Goal: Information Seeking & Learning: Learn about a topic

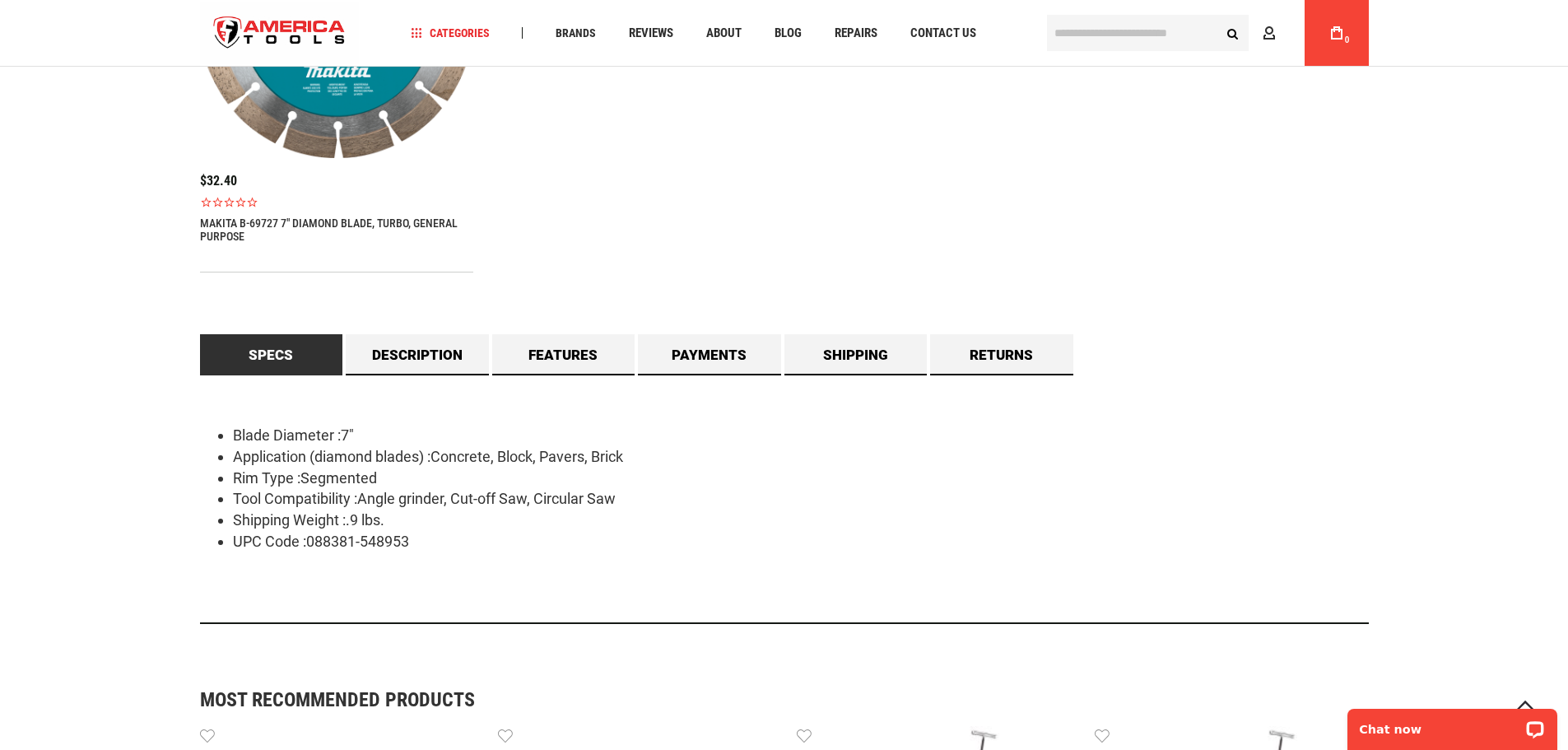
scroll to position [1399, 0]
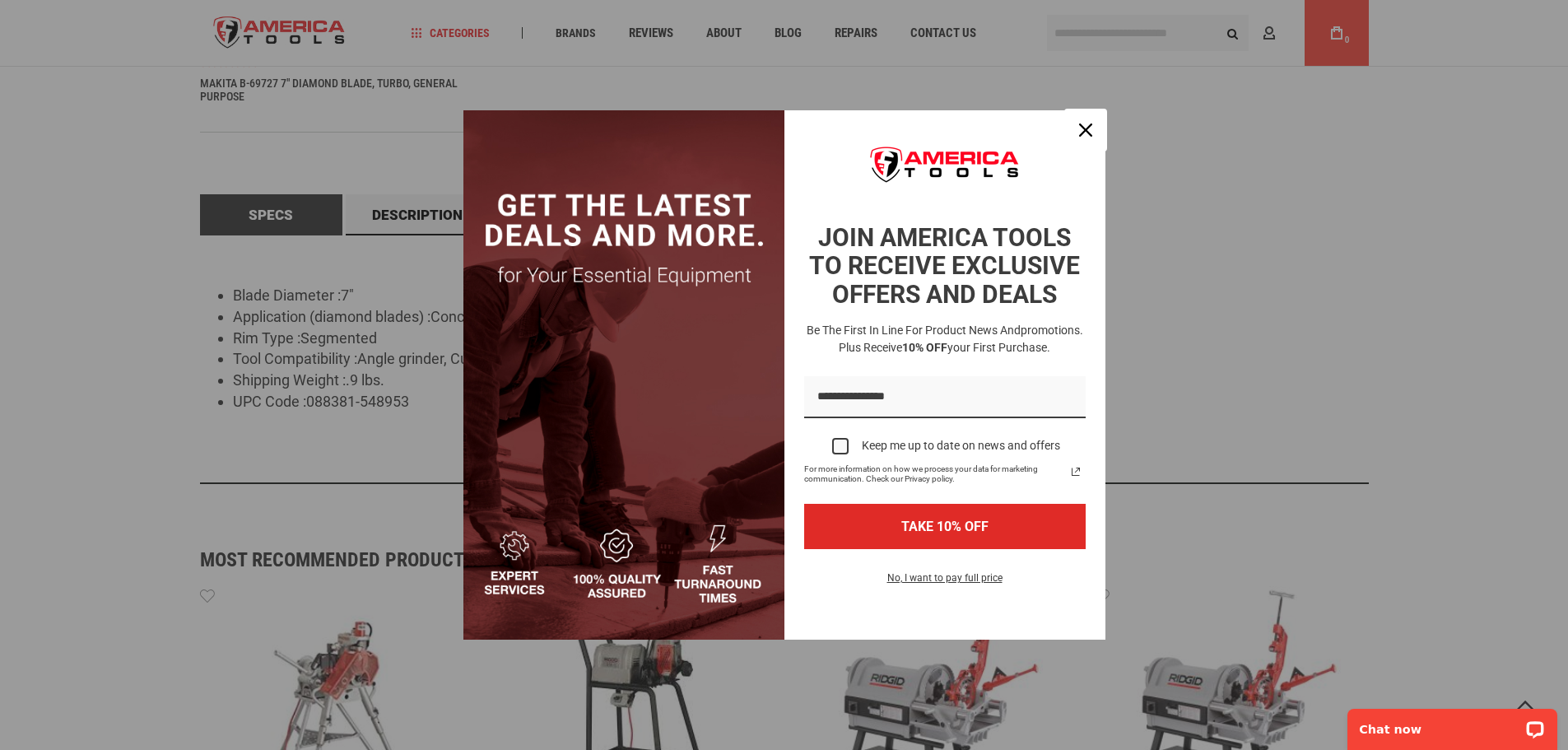
drag, startPoint x: 1090, startPoint y: 137, endPoint x: 1074, endPoint y: 138, distance: 16.0
click at [1090, 136] on div "Close" at bounding box center [1085, 130] width 26 height 26
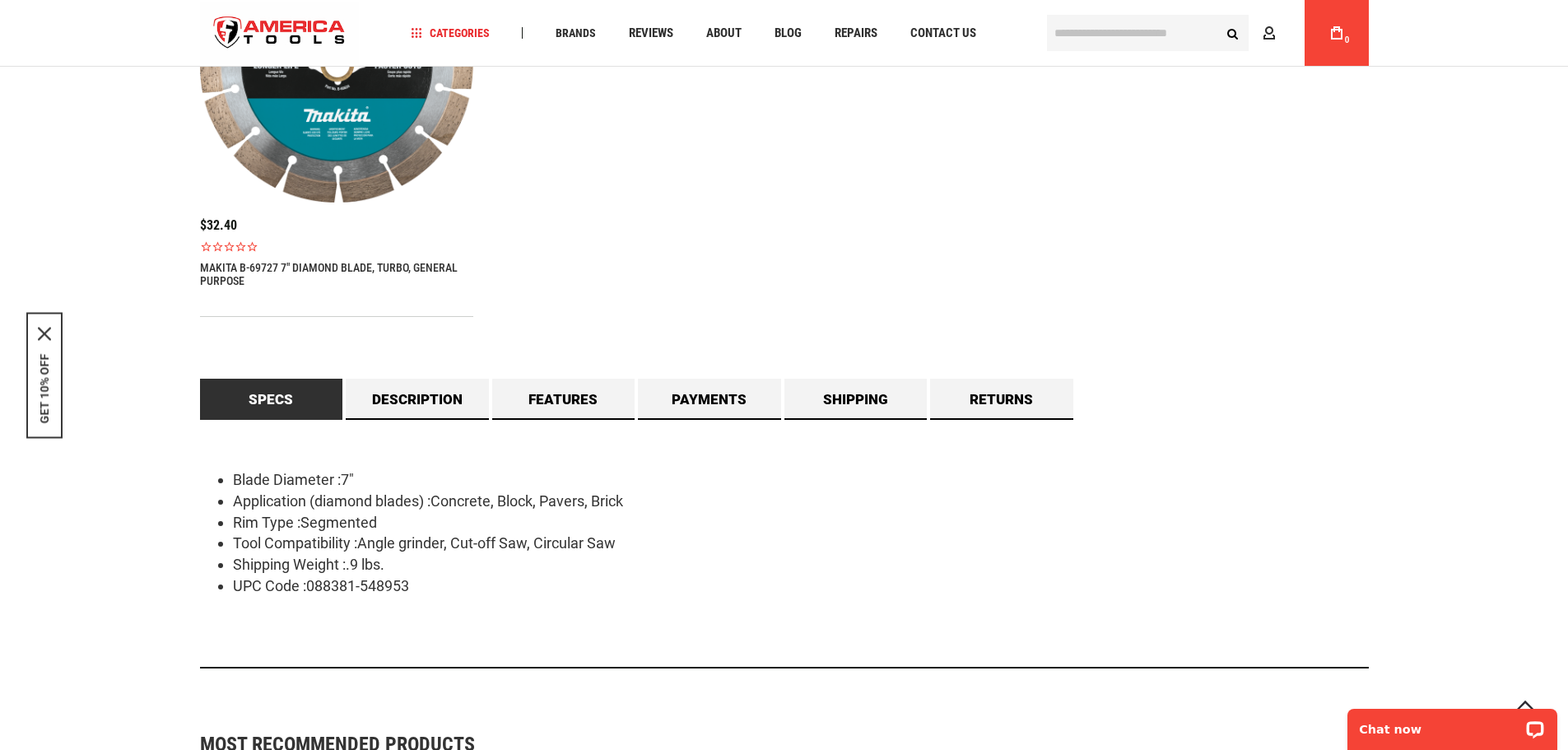
scroll to position [1234, 0]
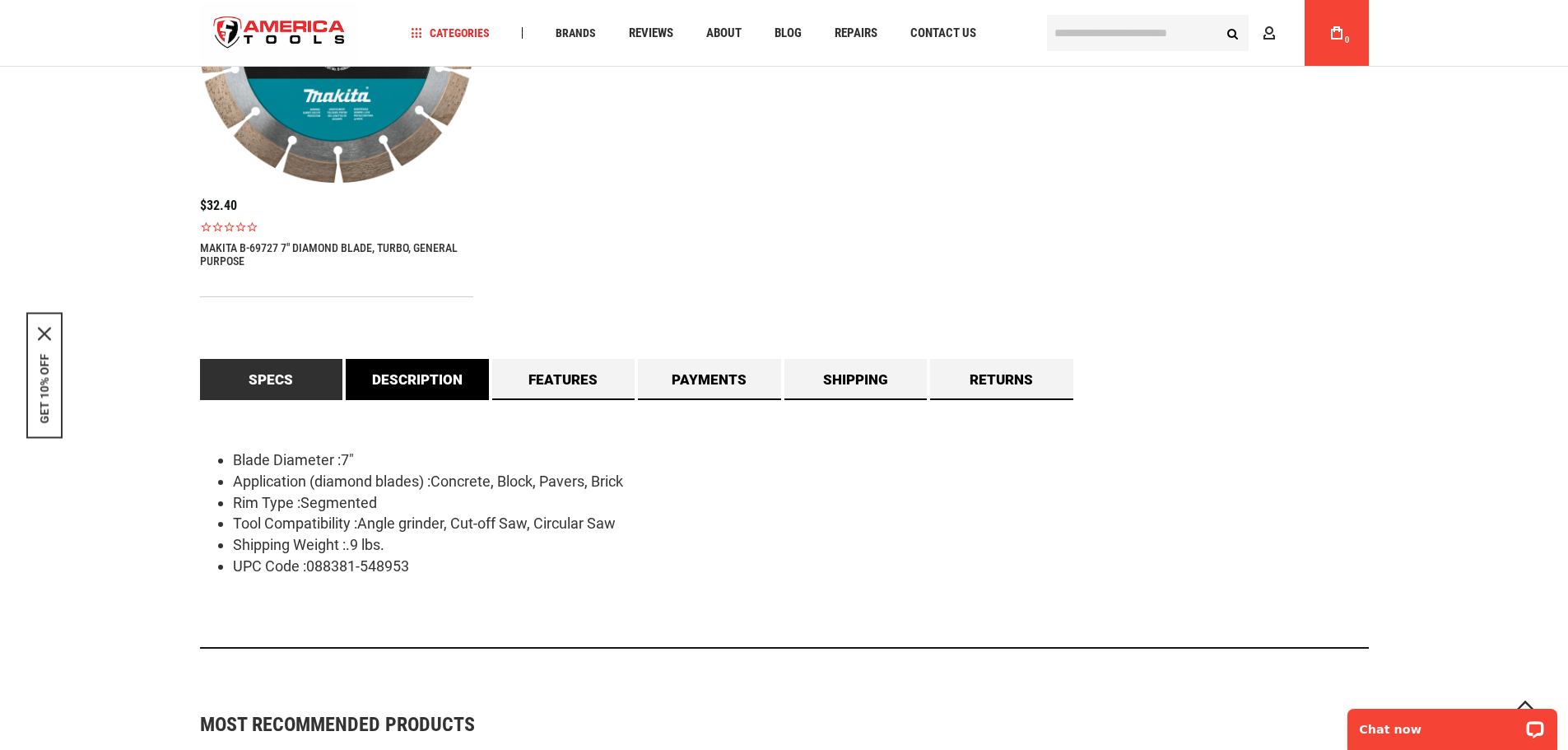
click at [434, 389] on link "Description" at bounding box center [418, 379] width 143 height 41
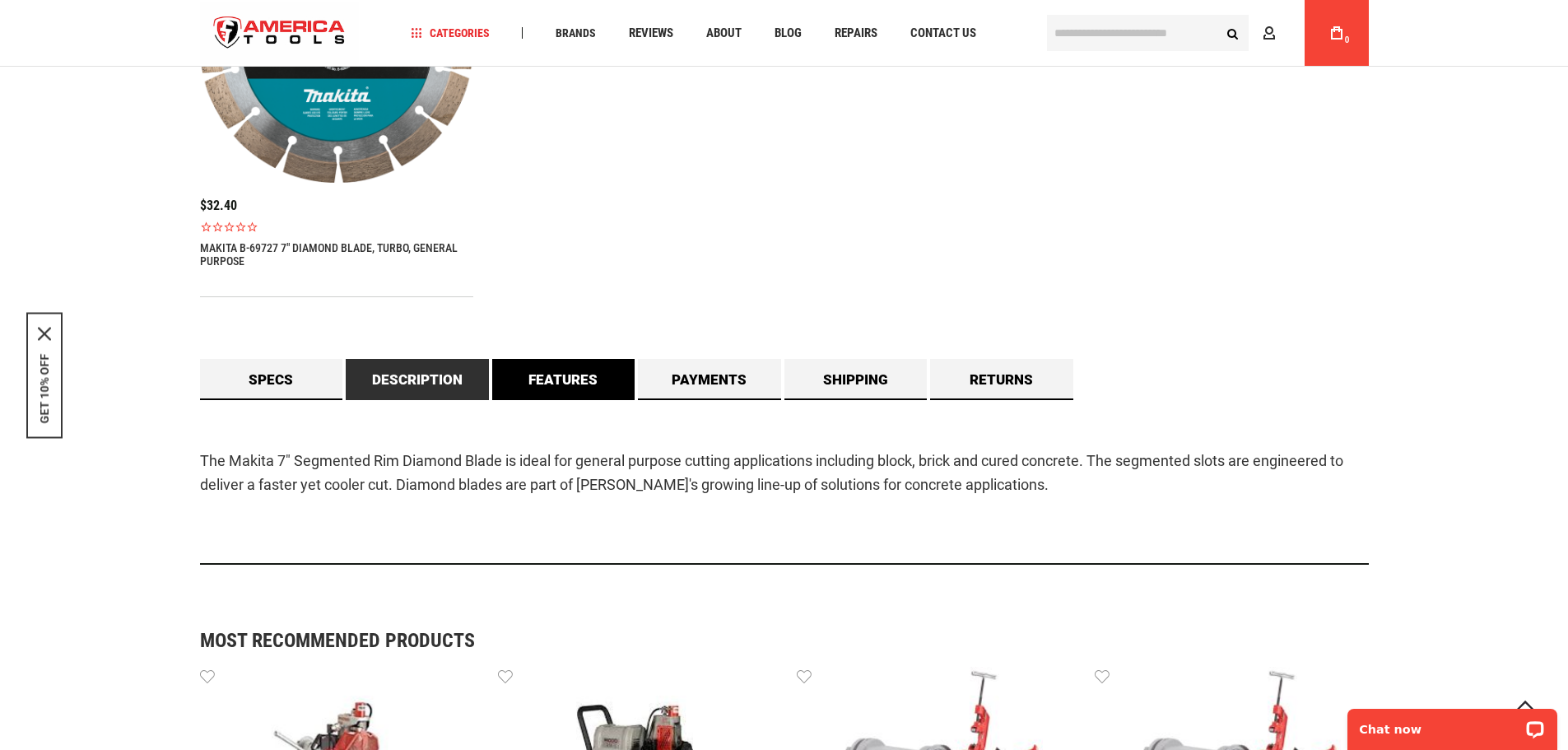
click at [551, 381] on link "Features" at bounding box center [564, 379] width 143 height 41
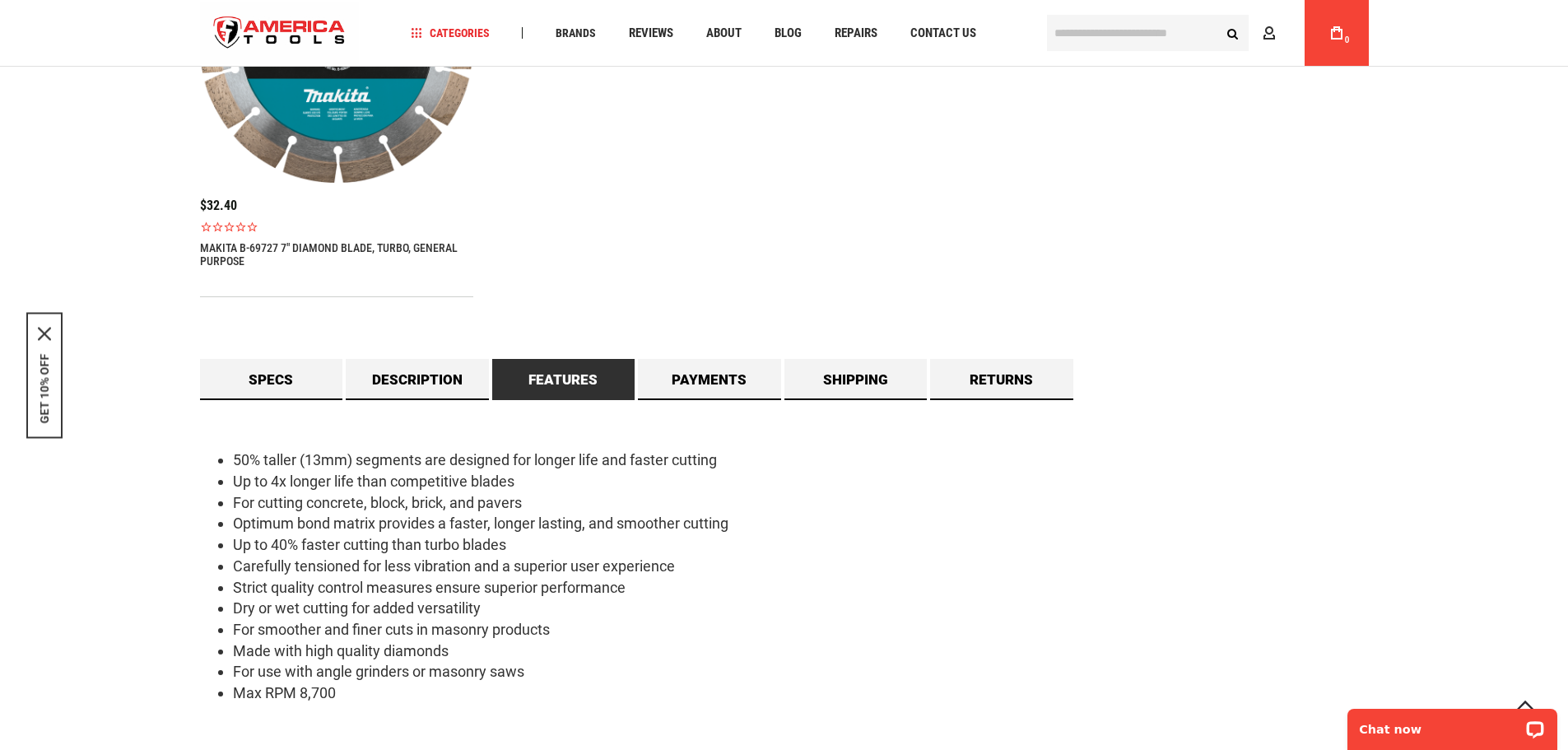
click at [353, 622] on li "For smoother and finer cuts in masonry products" at bounding box center [800, 630] width 1136 height 21
drag, startPoint x: 232, startPoint y: 629, endPoint x: 560, endPoint y: 631, distance: 328.0
click at [560, 631] on ul "50% taller (13mm) segments are designed for longer life and faster cutting Up t…" at bounding box center [784, 577] width 1169 height 254
copy li "For smoother and finer cuts in masonry products"
click at [268, 680] on li "For use with angle grinders or masonry saws" at bounding box center [800, 672] width 1136 height 21
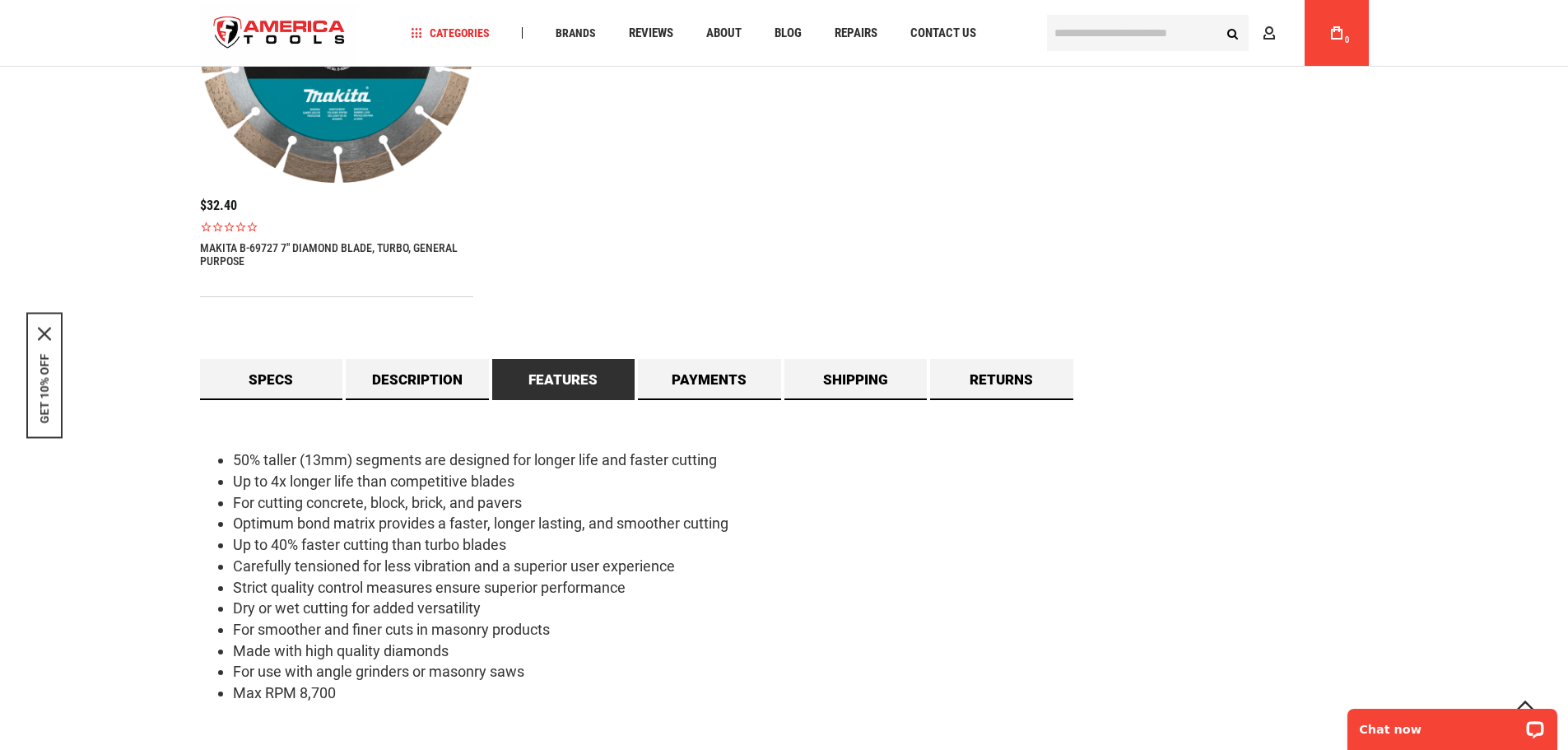
drag, startPoint x: 232, startPoint y: 673, endPoint x: 525, endPoint y: 672, distance: 293.0
click at [525, 672] on ul "50% taller (13mm) segments are designed for longer life and faster cutting Up t…" at bounding box center [784, 577] width 1169 height 254
copy li "For use with angle grinders or masonry saws"
drag, startPoint x: 235, startPoint y: 461, endPoint x: 727, endPoint y: 444, distance: 492.3
click at [727, 444] on div "50% taller (13mm) segments are designed for longer life and faster cutting Up t…" at bounding box center [784, 587] width 1169 height 374
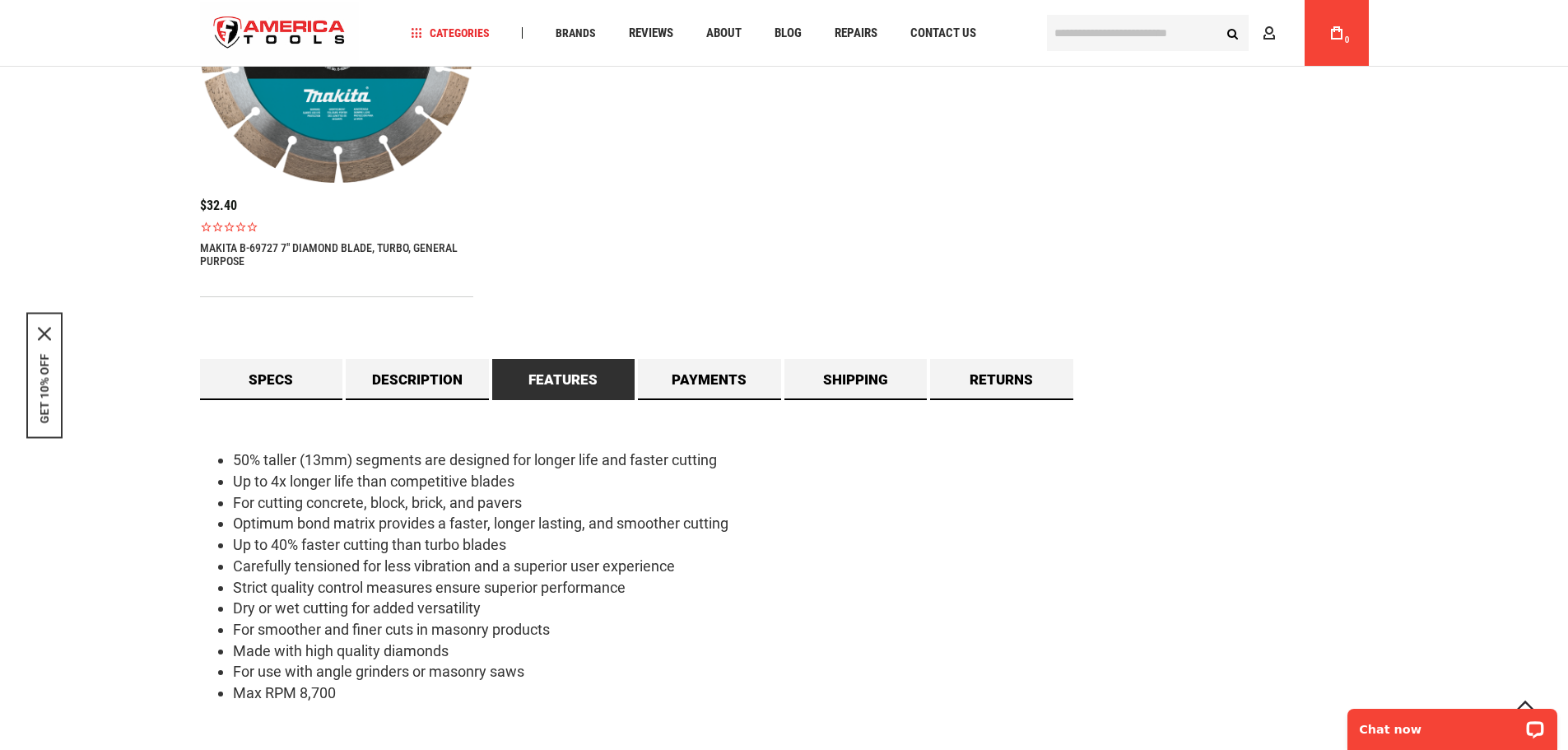
copy li "50% taller (13mm) segments are designed for longer life and faster cutting"
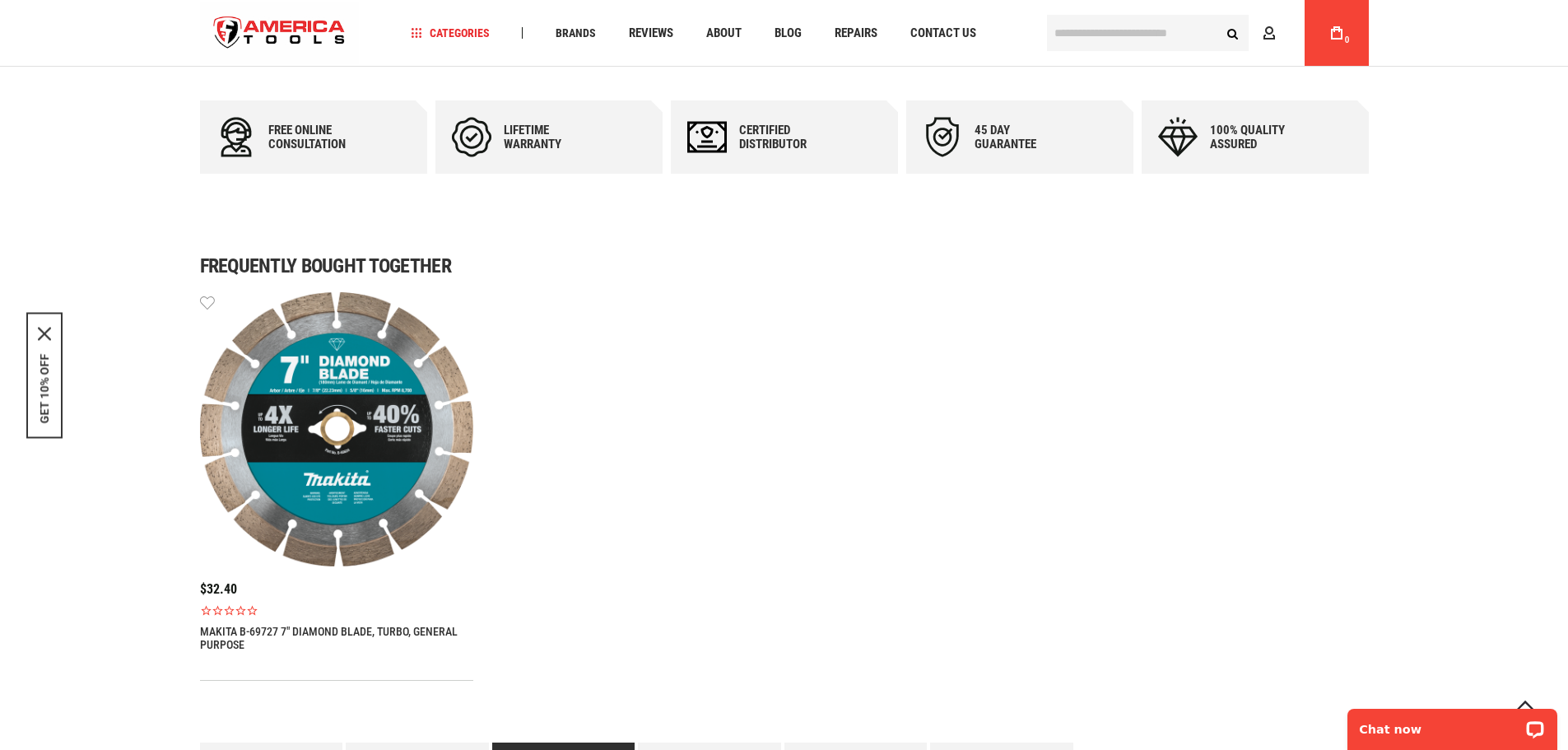
scroll to position [823, 0]
